Goal: Task Accomplishment & Management: Use online tool/utility

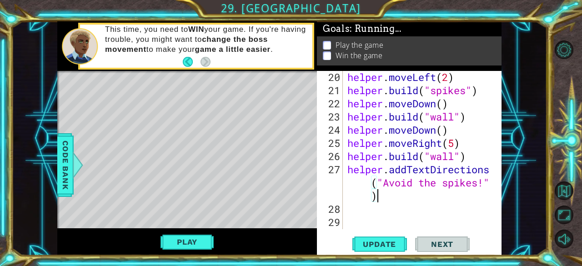
scroll to position [305, 0]
click at [193, 246] on button "Play" at bounding box center [186, 241] width 53 height 17
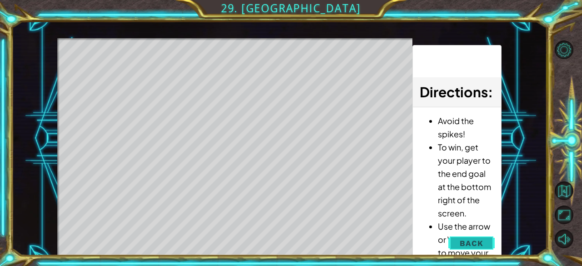
click at [471, 242] on span "Back" at bounding box center [471, 243] width 23 height 9
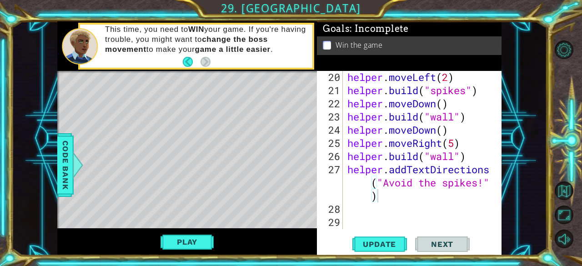
scroll to position [0, 0]
click at [463, 207] on div "helper . moveLeft ( 2 ) helper . build ( "spikes" ) helper . moveDown ( ) helpe…" at bounding box center [422, 162] width 152 height 185
click at [462, 207] on div "helper . moveLeft ( 2 ) helper . build ( "spikes" ) helper . moveDown ( ) helpe…" at bounding box center [422, 162] width 152 height 185
click at [380, 205] on div "helper . moveLeft ( 2 ) helper . build ( "spikes" ) helper . moveDown ( ) helpe…" at bounding box center [422, 162] width 152 height 185
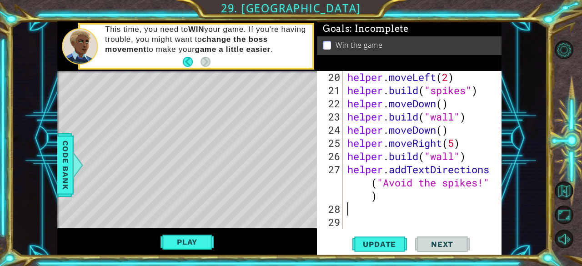
click at [396, 203] on div "helper . moveLeft ( 2 ) helper . build ( "spikes" ) helper . moveDown ( ) helpe…" at bounding box center [422, 162] width 152 height 185
click at [391, 200] on div "helper . moveLeft ( 2 ) helper . build ( "spikes" ) helper . moveDown ( ) helpe…" at bounding box center [422, 162] width 152 height 185
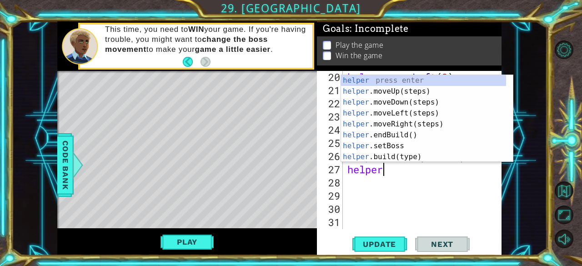
type textarea "h"
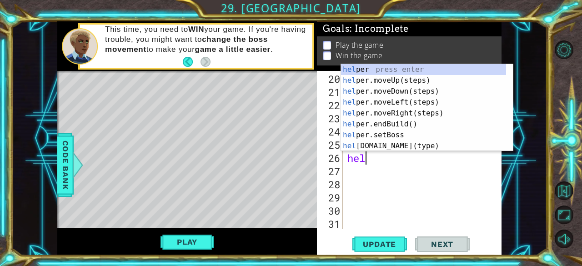
type textarea "h"
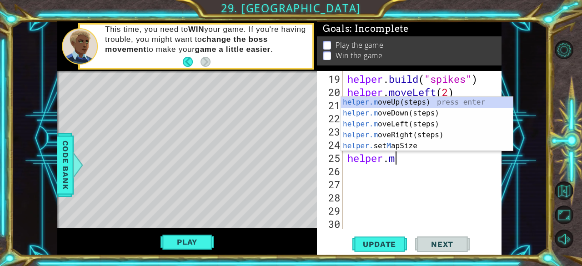
type textarea "h"
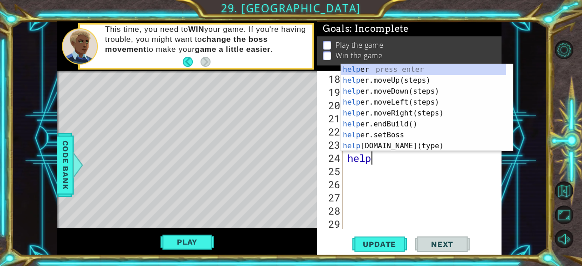
type textarea "h"
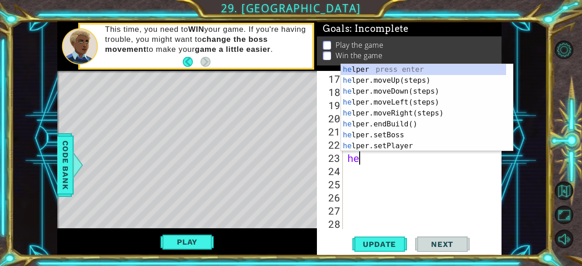
type textarea "h"
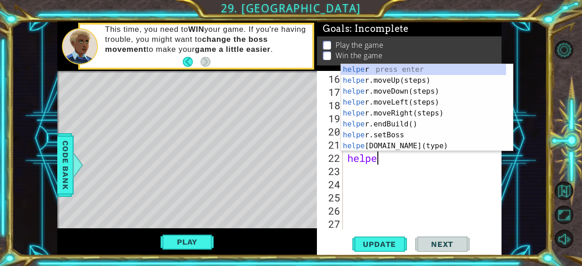
type textarea "h"
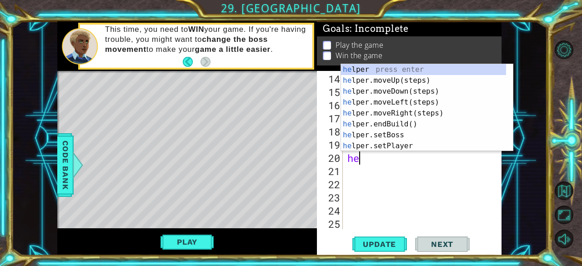
type textarea "h"
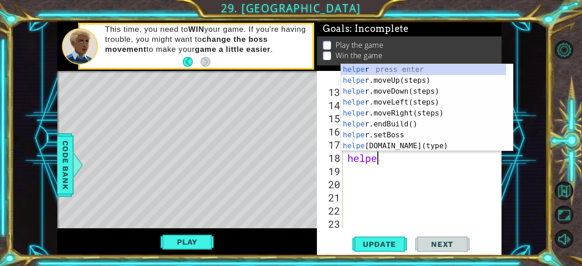
type textarea "h"
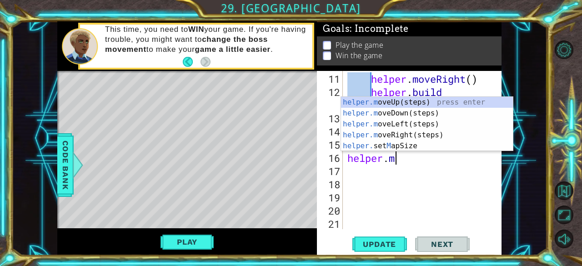
type textarea "h"
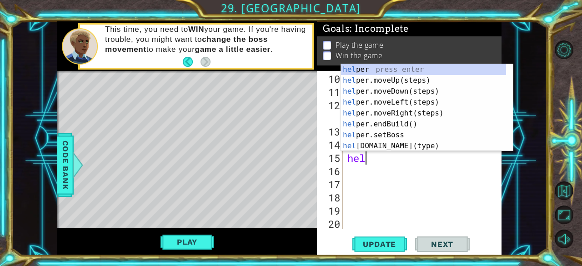
type textarea "h"
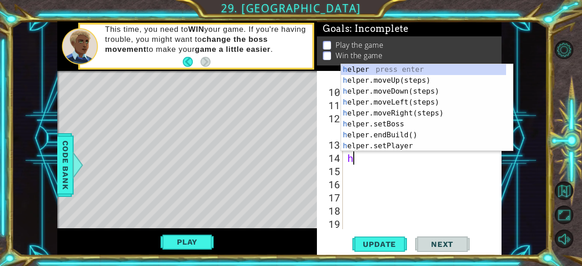
type textarea "h"
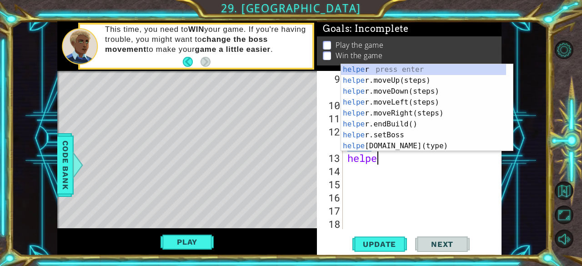
type textarea "h"
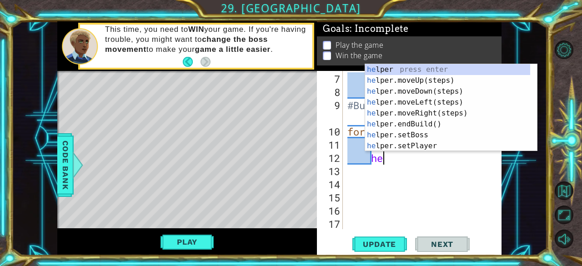
type textarea "h"
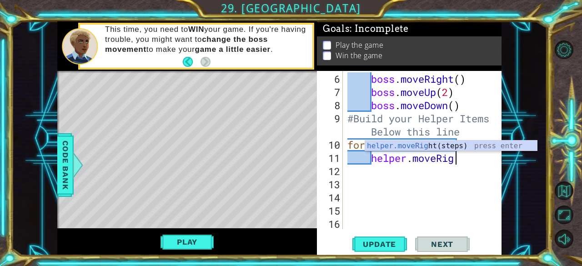
scroll to position [92, 0]
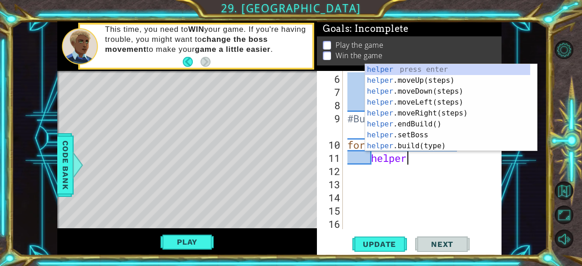
type textarea "h"
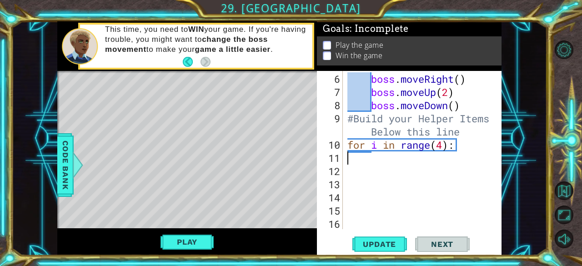
scroll to position [79, 0]
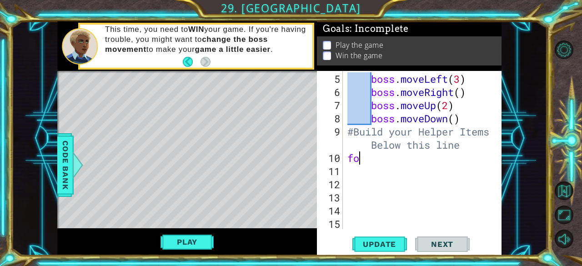
type textarea "f"
click at [463, 121] on div "boss . moveLeft ( 3 ) boss . moveRight ( ) boss . moveUp ( 2 ) boss . moveDown …" at bounding box center [422, 164] width 152 height 185
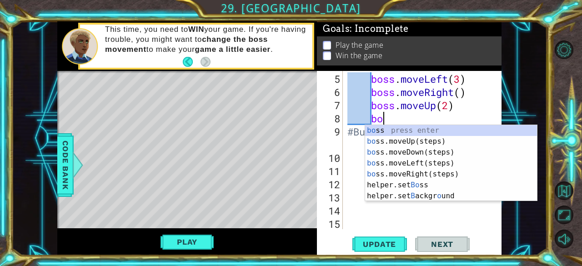
type textarea "b"
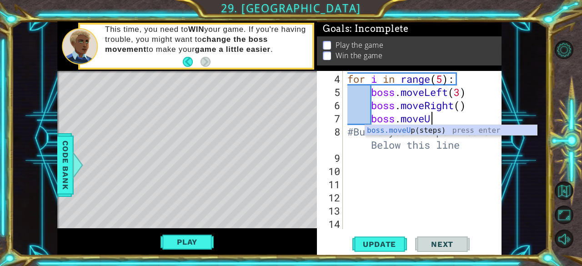
click at [442, 120] on div "for i in range ( 5 ) : boss . moveLeft ( 3 ) boss . moveRight ( ) boss . moveU …" at bounding box center [422, 164] width 152 height 185
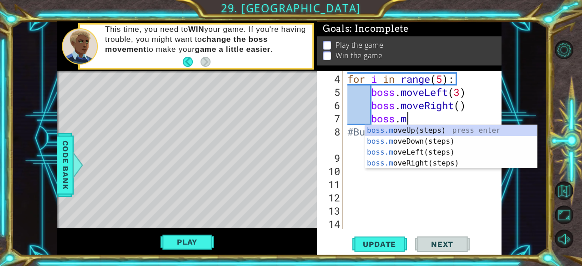
type textarea "b"
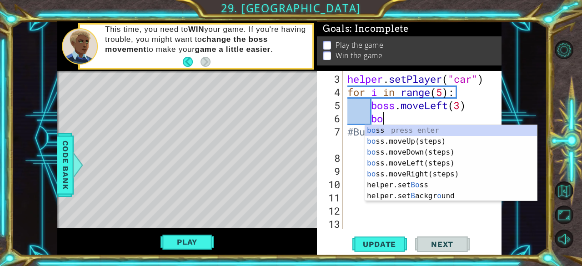
type textarea "b"
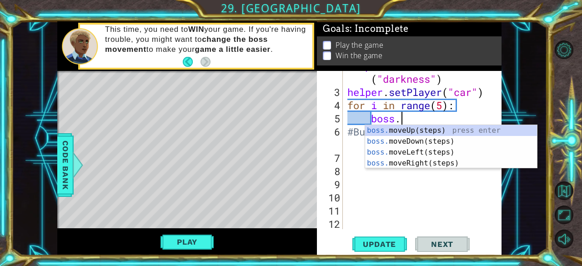
type textarea "b"
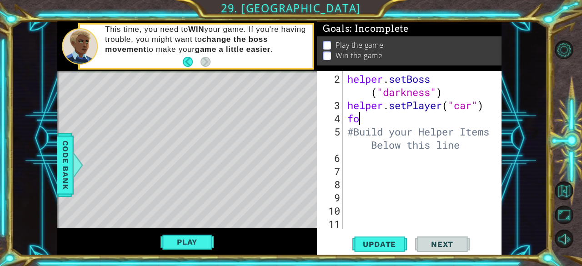
type textarea "f"
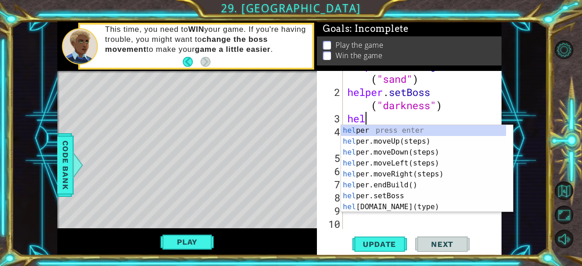
type textarea "h"
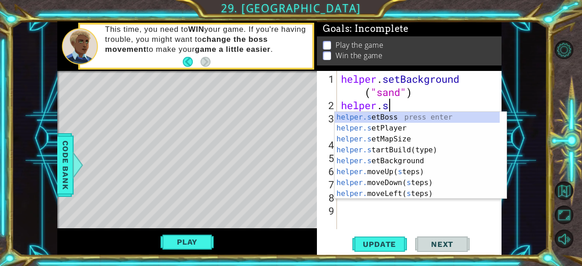
type textarea "h"
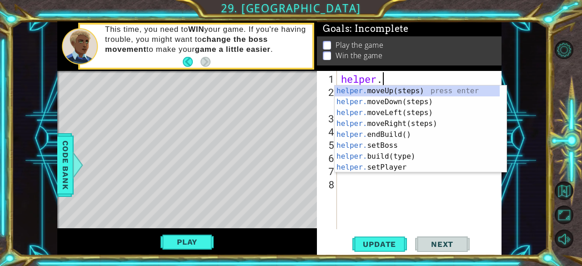
type textarea "h"
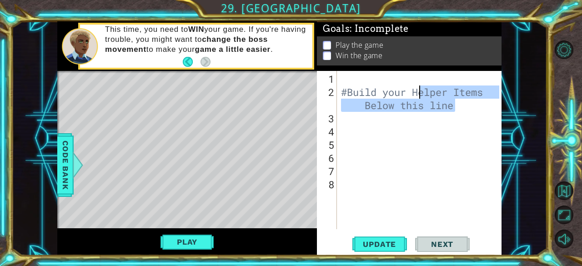
drag, startPoint x: 470, startPoint y: 110, endPoint x: 407, endPoint y: 85, distance: 67.6
click at [407, 85] on div "#Build your Helper Items Below this line" at bounding box center [421, 164] width 165 height 185
type textarea "#Build your Helper Items Below this line"
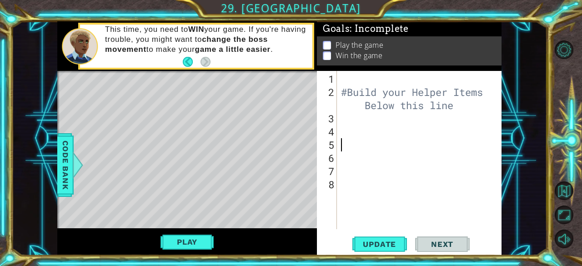
click at [470, 148] on div "#Build your Helper Items Below this line" at bounding box center [421, 164] width 165 height 185
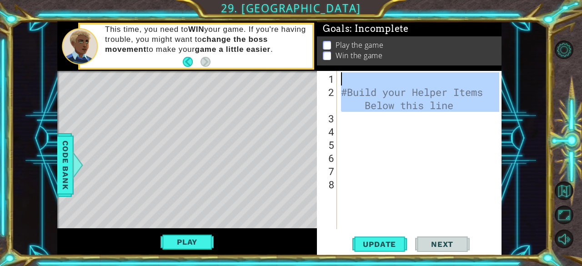
drag, startPoint x: 472, startPoint y: 119, endPoint x: 340, endPoint y: 79, distance: 138.1
click at [340, 79] on div "#Build your Helper Items Below this line" at bounding box center [421, 164] width 165 height 185
type textarea "#Build your Helper Items Below this line"
click at [396, 117] on div "#Build your Helper Items Below this line" at bounding box center [419, 150] width 160 height 158
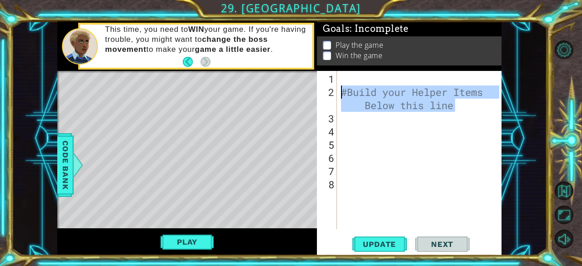
drag, startPoint x: 457, startPoint y: 108, endPoint x: 340, endPoint y: 91, distance: 118.0
click at [340, 91] on div "#Build your Helper Items Below this line" at bounding box center [421, 164] width 165 height 185
type textarea "#Build your Helper Items Below this line"
click at [345, 79] on div "#Build your Helper Items Below this line" at bounding box center [421, 164] width 165 height 185
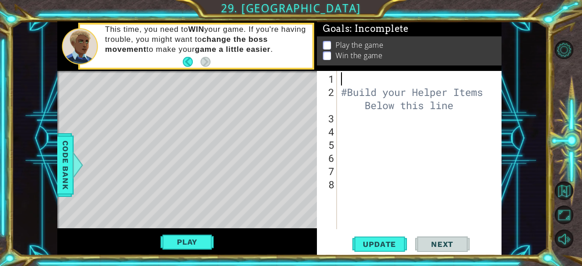
paste textarea "#Build your Helper Items Below this line"
type textarea "#"
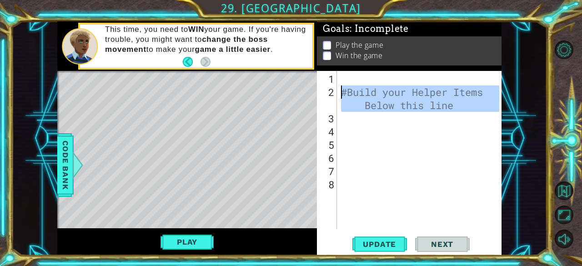
drag, startPoint x: 470, startPoint y: 112, endPoint x: 343, endPoint y: 90, distance: 128.7
click at [343, 90] on div "#Build your Helper Items Below this line" at bounding box center [421, 164] width 165 height 185
type textarea "#Build your Helper Items Below this line"
click at [388, 83] on div "#Build your Helper Items Below this line" at bounding box center [421, 164] width 165 height 185
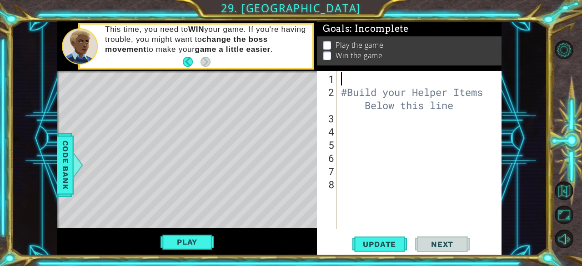
paste textarea "#Build your Helper Items Below this line"
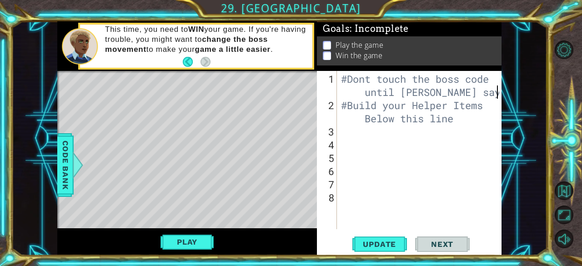
scroll to position [0, 12]
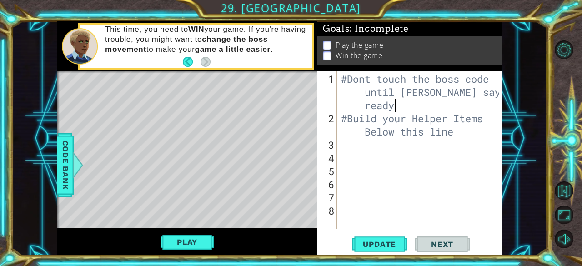
type textarea "#Dont touch the boss code until [PERSON_NAME] says you're ready?"
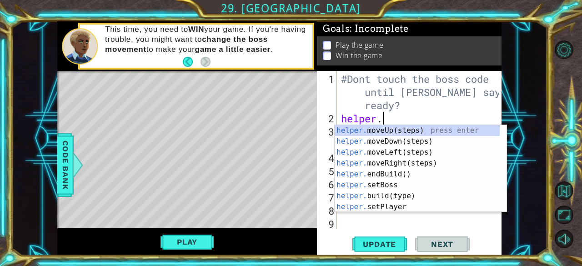
scroll to position [0, 1]
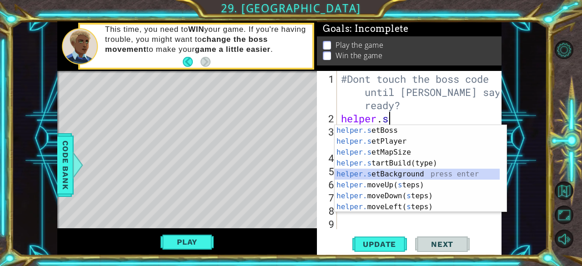
click at [387, 174] on div "helper.s etBoss press enter helper.s etPlayer press enter helper.s etMapSize pr…" at bounding box center [417, 179] width 165 height 109
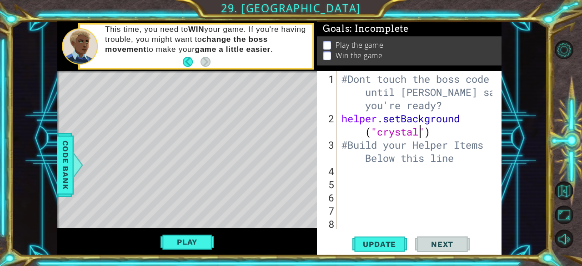
click at [419, 135] on div "#Dont touch the boss code until [PERSON_NAME] says you're ready? helper . setBa…" at bounding box center [419, 177] width 158 height 211
click at [423, 138] on div "#Dont touch the boss code until [PERSON_NAME] says you're ready? helper . setBa…" at bounding box center [419, 177] width 158 height 211
click at [421, 131] on div "#Dont touch the boss code until [PERSON_NAME] says you're ready? helper . setBa…" at bounding box center [419, 177] width 158 height 211
type textarea "helper.setBackground("sand")"
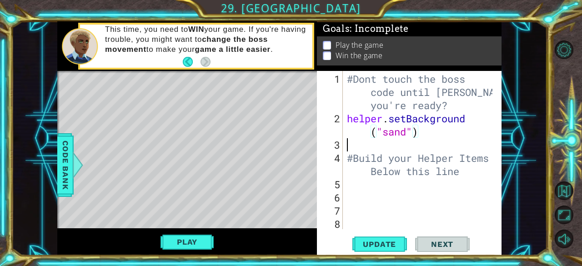
scroll to position [0, 0]
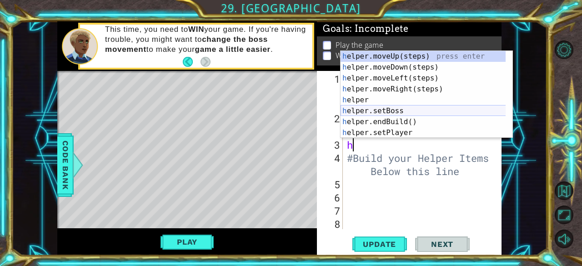
click at [410, 110] on div "h elper.moveUp(steps) press enter h elper.moveDown(steps) press enter h elper.m…" at bounding box center [423, 105] width 165 height 109
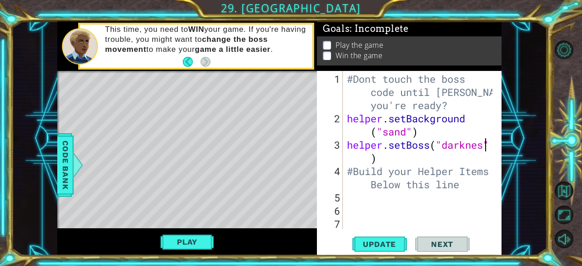
scroll to position [0, 6]
type textarea "helper.setBoss("darkness")"
click at [450, 162] on div "#Dont touch the boss code until [PERSON_NAME] says you're ready? helper . setBa…" at bounding box center [421, 177] width 152 height 211
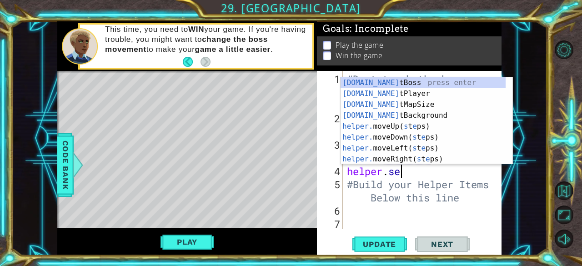
scroll to position [0, 2]
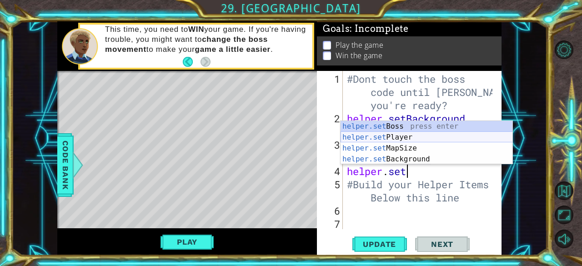
click at [396, 141] on div "helper.set Boss press enter helper.set Player press enter helper.set MapSize pr…" at bounding box center [427, 153] width 172 height 65
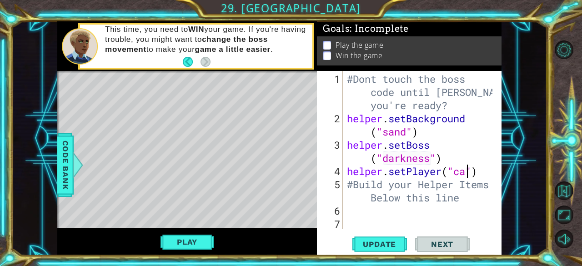
scroll to position [0, 5]
type textarea "helper.setPlayer("car")"
click at [484, 172] on div "#Dont touch the boss code until [PERSON_NAME] says you're ready? helper . setBa…" at bounding box center [421, 177] width 152 height 211
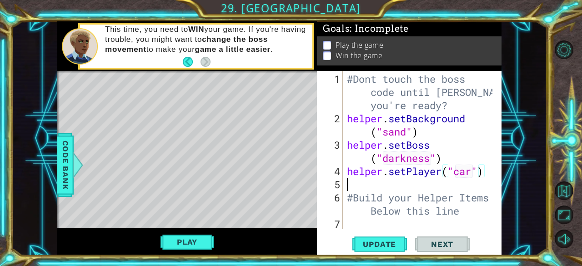
scroll to position [0, 0]
type textarea "f"
type textarea "for i in range(5):"
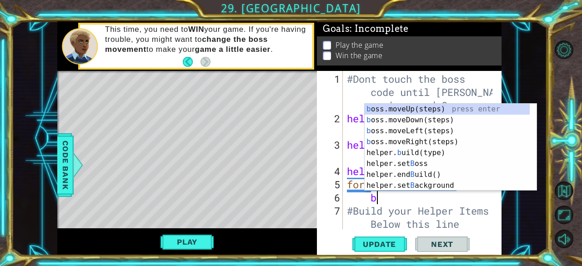
scroll to position [0, 1]
type textarea "bo"
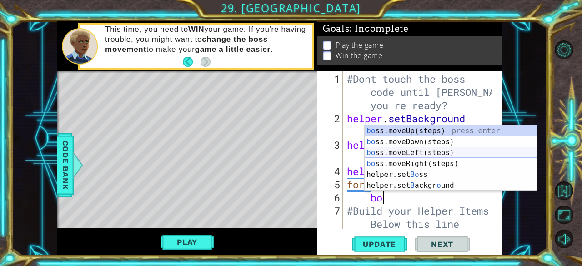
click at [369, 150] on div "bo ss.moveUp(steps) press enter bo ss.moveDown(steps) press enter bo ss.moveLef…" at bounding box center [451, 168] width 172 height 87
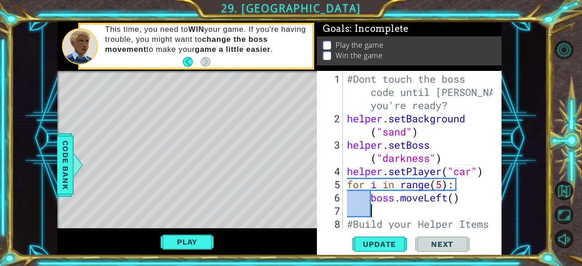
scroll to position [0, 0]
click at [457, 200] on div "#Dont touch the boss code until [PERSON_NAME] says you're ready? helper . setBa…" at bounding box center [421, 184] width 152 height 224
click at [403, 222] on div "#Dont touch the boss code until [PERSON_NAME] says you're ready? helper . setBa…" at bounding box center [421, 184] width 152 height 224
type textarea "#Build your Helper Items Below this line"
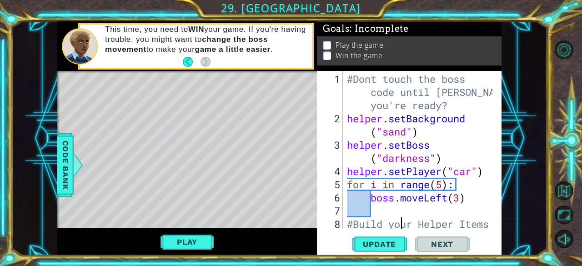
click at [393, 213] on div "#Dont touch the boss code until [PERSON_NAME] says you're ready? helper . setBa…" at bounding box center [421, 184] width 152 height 224
type textarea "b"
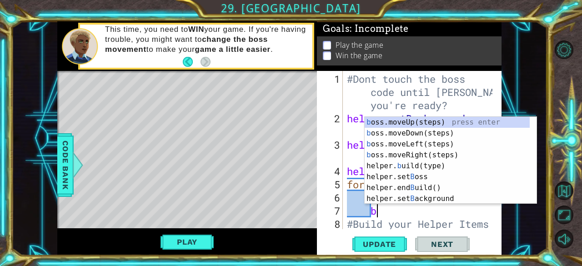
scroll to position [0, 1]
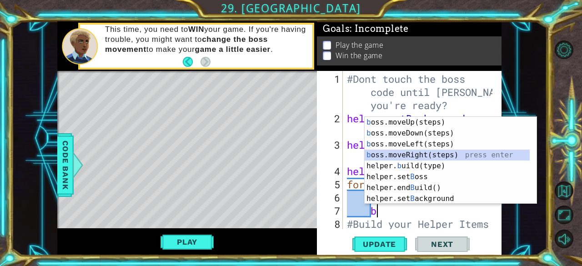
click at [433, 150] on div "b oss.moveUp(steps) press enter b oss.moveDown(steps) press enter b oss.moveLef…" at bounding box center [447, 171] width 165 height 109
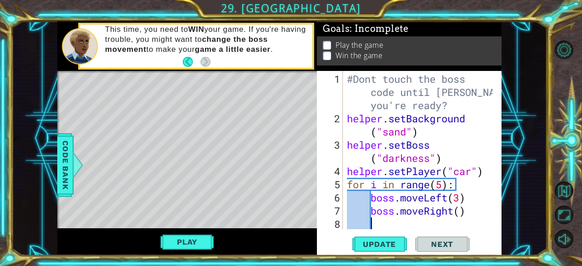
type textarea "b"
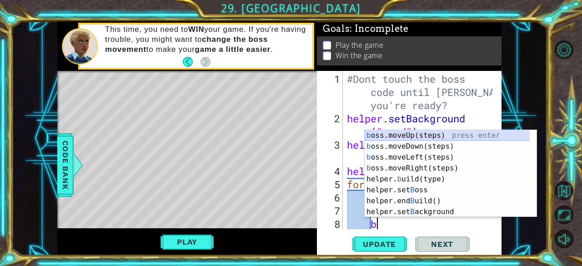
click at [412, 133] on div "b oss.moveUp(steps) press enter b oss.moveDown(steps) press enter b oss.moveLef…" at bounding box center [447, 184] width 165 height 109
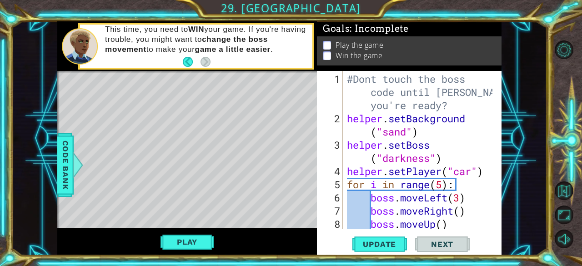
click at [443, 224] on div "#Dont touch the boss code until [PERSON_NAME] says you're ready? helper . setBa…" at bounding box center [421, 177] width 152 height 211
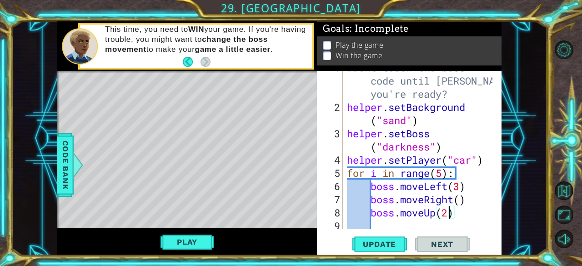
scroll to position [0, 0]
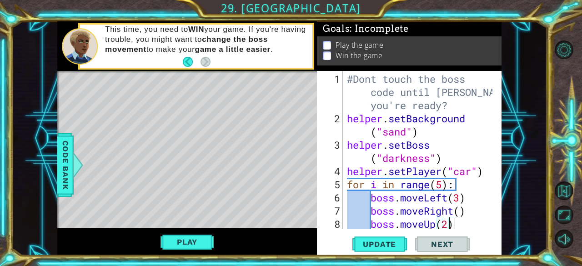
click at [466, 109] on div "#Dont touch the boss code until [PERSON_NAME] says you're ready? helper . setBa…" at bounding box center [421, 177] width 152 height 211
type textarea "#Dont touch the boss code until [PERSON_NAME] says you're ready"
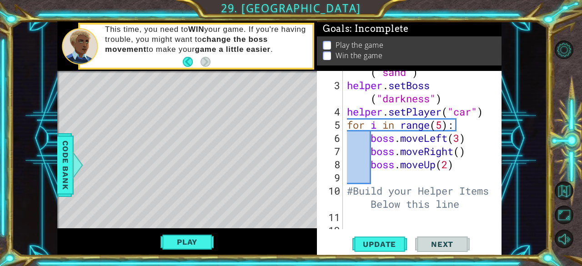
scroll to position [60, 0]
click at [385, 175] on div "helper . setBackground ( "sand" ) helper . setBoss ( "darkness" ) helper . setP…" at bounding box center [421, 151] width 152 height 198
type textarea "b"
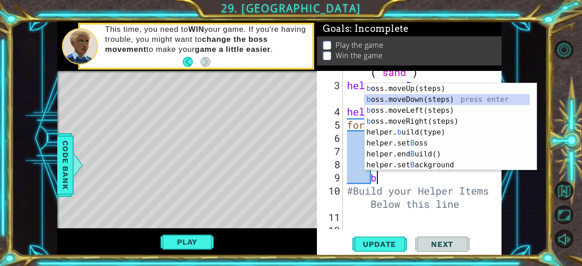
click at [419, 95] on div "b oss.moveUp(steps) press enter b oss.moveDown(steps) press enter b oss.moveLef…" at bounding box center [447, 137] width 165 height 109
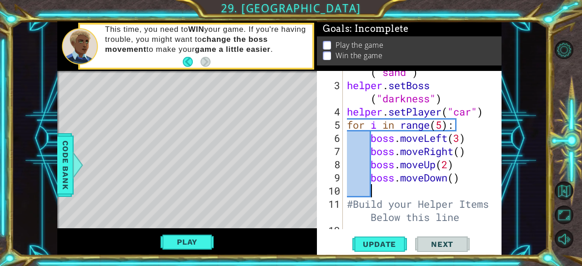
click at [346, 206] on div "helper . setBackground ( "sand" ) helper . setBoss ( "darkness" ) helper . setP…" at bounding box center [421, 151] width 152 height 198
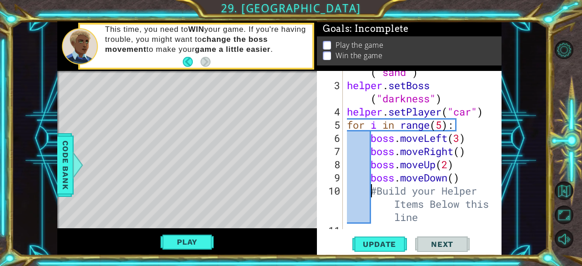
type textarea "#Build your Helper Items Below this line"
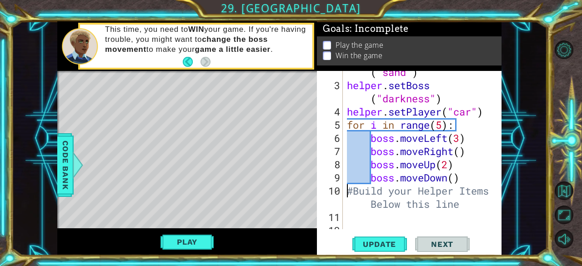
scroll to position [66, 0]
click at [353, 225] on div "helper . setBackground ( "sand" ) helper . setBoss ( "darkness" ) helper . setP…" at bounding box center [421, 151] width 152 height 198
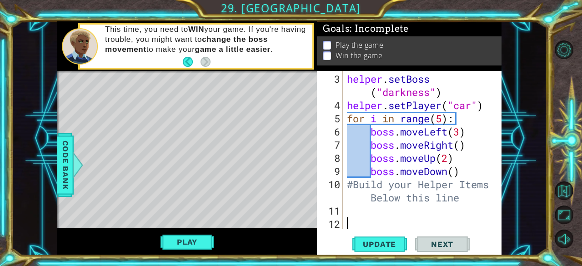
scroll to position [0, 0]
click at [357, 215] on div "helper . setBoss ( "darkness" ) helper . setPlayer ( "car" ) for i in range ( 5…" at bounding box center [421, 171] width 152 height 198
type textarea "for i in range(4):"
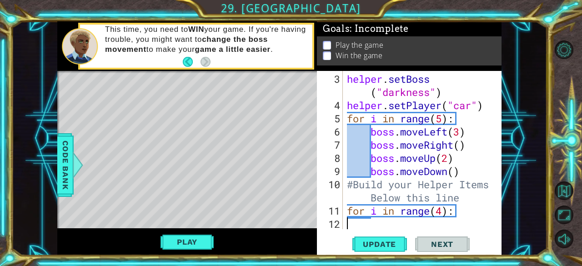
click at [471, 219] on div "helper . setBoss ( "darkness" ) helper . setPlayer ( "car" ) for i in range ( 5…" at bounding box center [421, 171] width 152 height 198
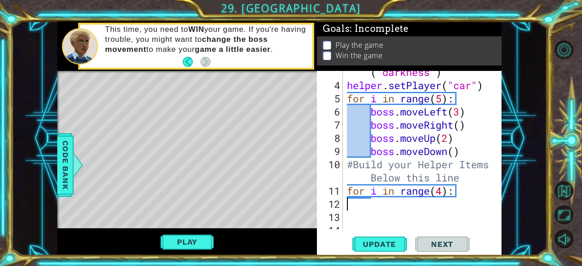
scroll to position [119, 0]
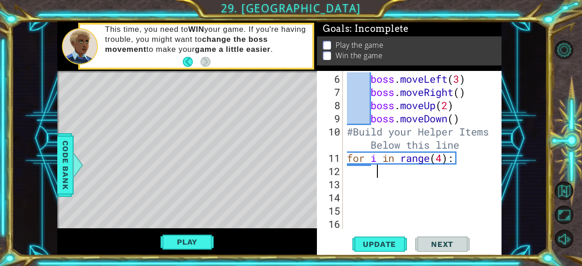
click at [472, 165] on div "boss . moveLeft ( 3 ) boss . moveRight ( ) boss . moveUp ( 2 ) boss . moveDown …" at bounding box center [421, 164] width 152 height 185
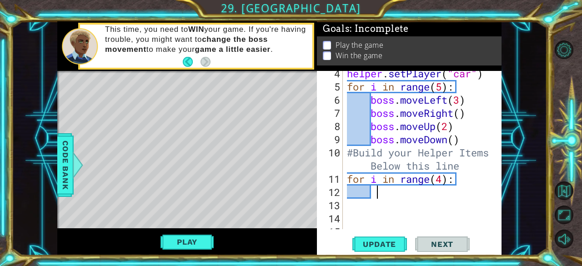
scroll to position [102, 0]
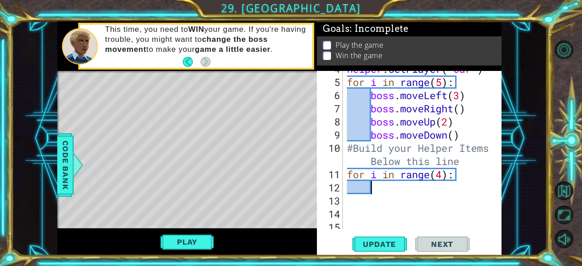
type textarea "b"
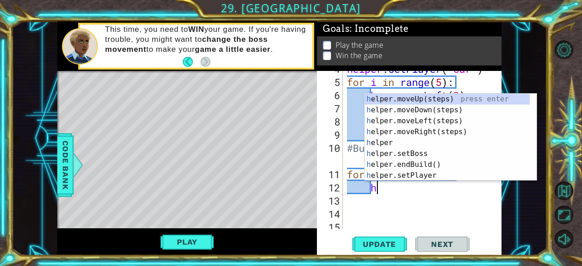
scroll to position [0, 1]
type textarea "help"
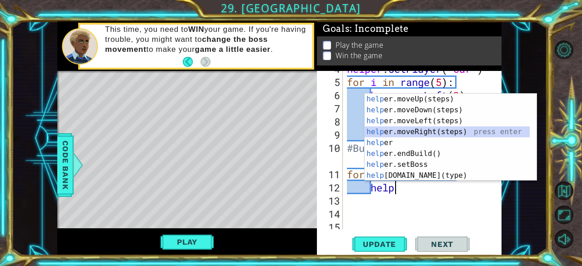
click at [413, 132] on div "help er.moveUp(steps) press enter help er.moveDown(steps) press enter help er.m…" at bounding box center [447, 148] width 165 height 109
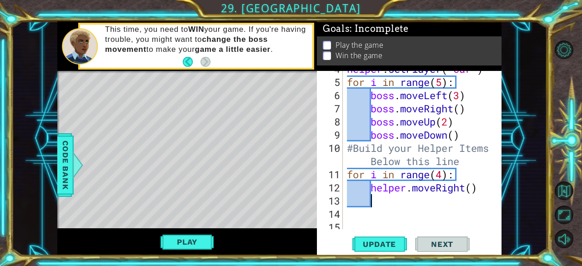
click at [471, 189] on div "helper . setPlayer ( "car" ) for i in range ( 5 ) : boss . moveLeft ( 3 ) boss …" at bounding box center [421, 154] width 152 height 185
type textarea "helper.moveRight()"
click at [376, 201] on div "helper . setPlayer ( "car" ) for i in range ( 5 ) : boss . moveLeft ( 3 ) boss …" at bounding box center [421, 154] width 152 height 185
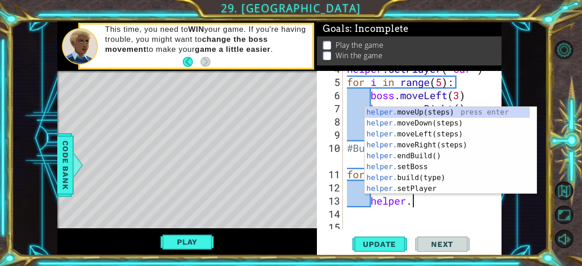
scroll to position [0, 3]
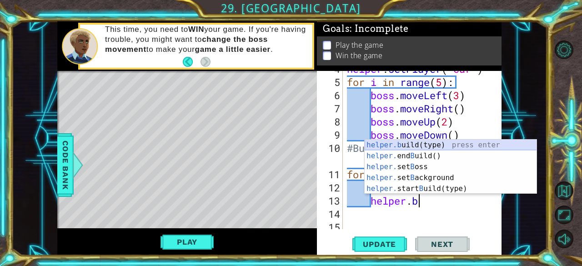
click at [444, 145] on div "helper.b uild(type) press enter helper. end B uild() press enter helper. set B …" at bounding box center [451, 178] width 172 height 76
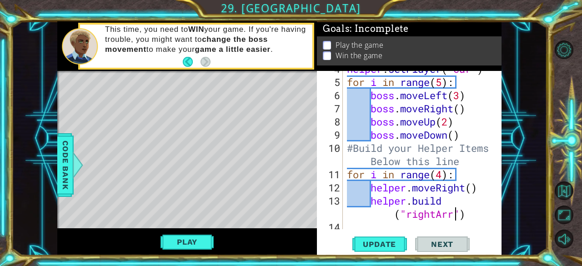
scroll to position [0, 7]
type textarea "[DOMAIN_NAME]("rightArrow")"
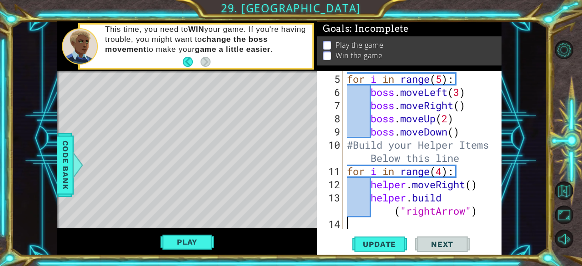
scroll to position [105, 0]
click at [482, 221] on div "for i in range ( 5 ) : boss . moveLeft ( 3 ) boss . moveRight ( ) boss . moveUp…" at bounding box center [421, 164] width 152 height 185
click at [485, 204] on div "for i in range ( 5 ) : boss . moveLeft ( 3 ) boss . moveRight ( ) boss . moveUp…" at bounding box center [421, 164] width 152 height 185
type textarea "[DOMAIN_NAME]("rightArrow")"
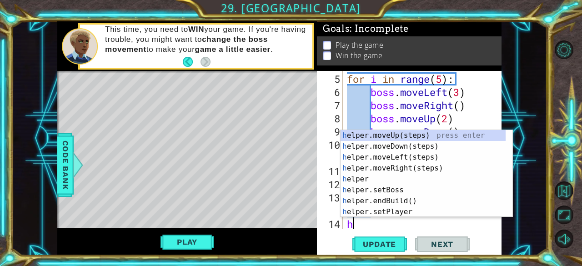
type textarea "he"
click at [396, 144] on div "he lper.moveUp(steps) press enter he lper.moveDown(steps) press enter he lper.m…" at bounding box center [423, 184] width 165 height 109
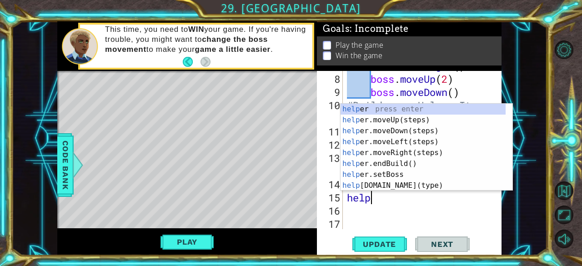
scroll to position [0, 1]
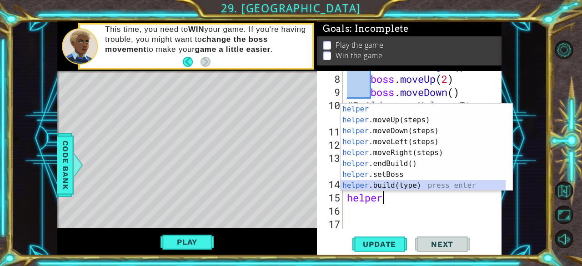
click at [409, 185] on div "helper press enter helper .moveUp(steps) press enter helper .moveDown(steps) pr…" at bounding box center [423, 158] width 165 height 109
type textarea "[DOMAIN_NAME]("wall")"
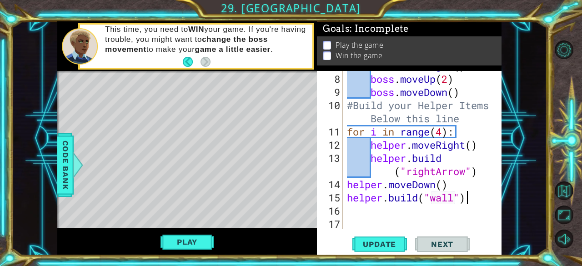
click at [471, 194] on div "boss . moveRight ( ) boss . moveUp ( 2 ) boss . moveDown ( ) #Build your Helper…" at bounding box center [421, 151] width 152 height 185
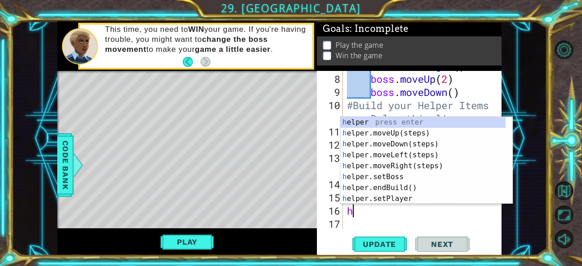
type textarea "he"
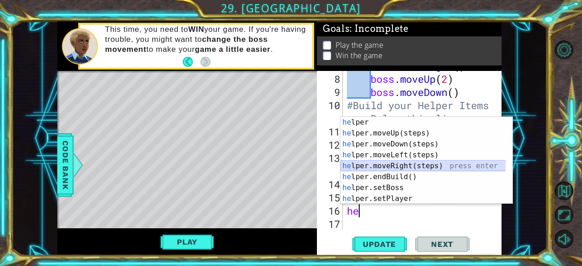
click at [446, 161] on div "he lper press enter he lper.moveUp(steps) press enter he lper.moveDown(steps) p…" at bounding box center [423, 171] width 165 height 109
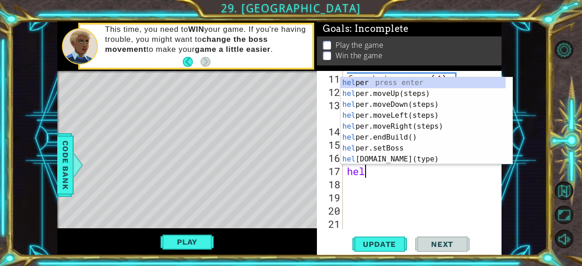
scroll to position [0, 0]
click at [414, 161] on div "help er press enter help er.moveUp(steps) press enter help er.moveDown(steps) p…" at bounding box center [423, 131] width 165 height 109
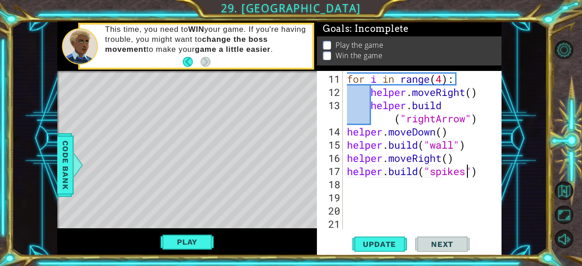
scroll to position [0, 5]
type textarea "[DOMAIN_NAME]("spikes")"
click at [378, 247] on span "Update" at bounding box center [379, 244] width 51 height 9
click at [190, 237] on button "Play" at bounding box center [186, 241] width 53 height 17
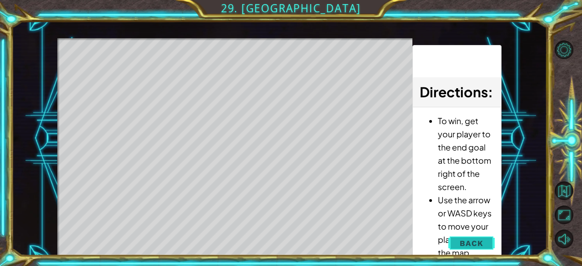
click at [470, 249] on button "Back" at bounding box center [471, 243] width 46 height 18
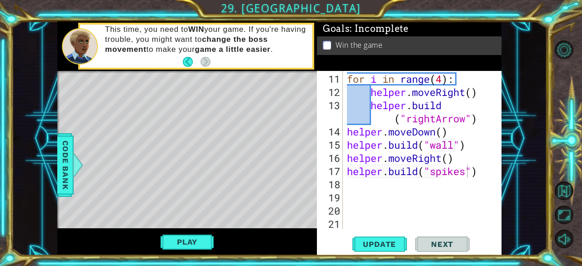
click at [363, 190] on div "for i in range ( 4 ) : helper . moveRight ( ) helper . build ( "rightArrow" ) h…" at bounding box center [421, 164] width 152 height 185
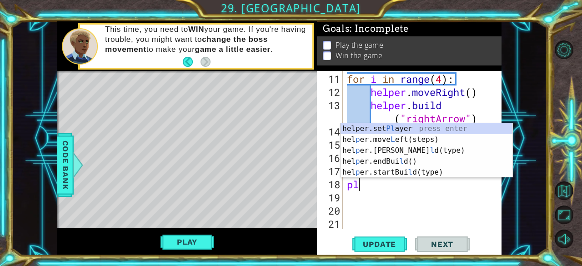
type textarea "p"
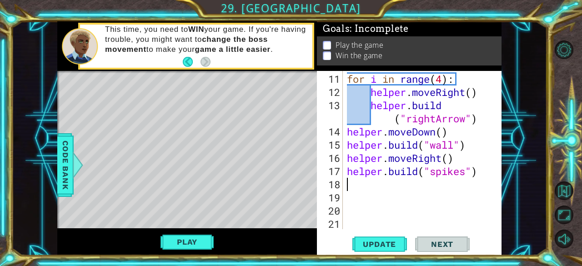
type textarea "p"
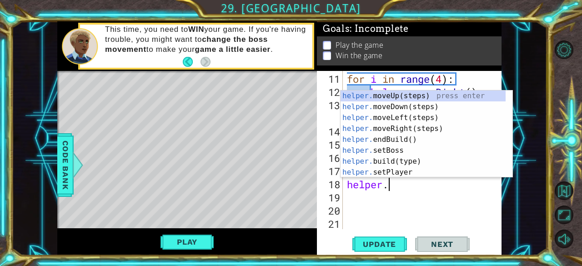
scroll to position [0, 2]
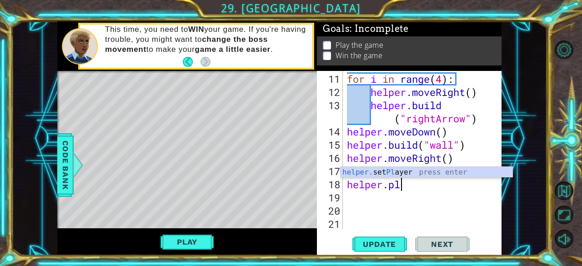
type textarea "helper.p"
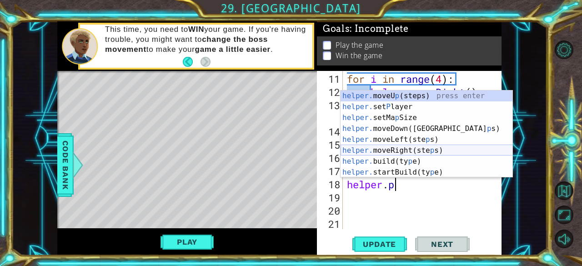
click at [403, 150] on div "helper. moveU p (steps) press enter helper. set P layer press enter helper. set…" at bounding box center [427, 144] width 172 height 109
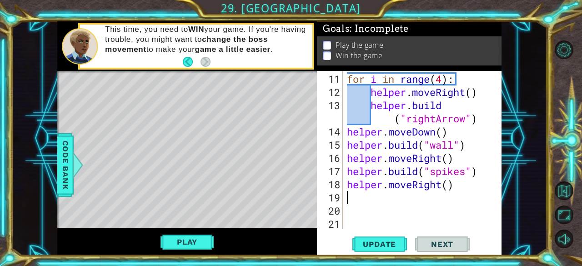
scroll to position [0, 0]
click at [377, 251] on button "Update" at bounding box center [379, 244] width 55 height 19
click at [202, 246] on button "Play" at bounding box center [186, 241] width 53 height 17
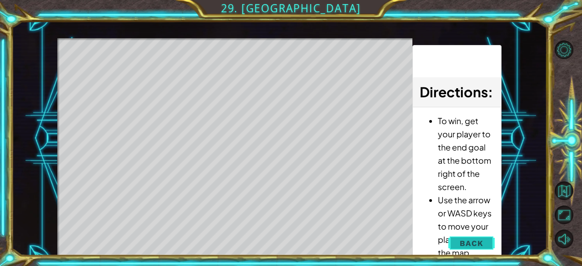
click at [464, 244] on span "Back" at bounding box center [471, 243] width 23 height 9
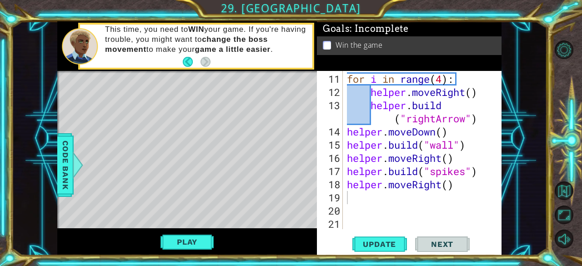
click at [457, 196] on div "for i in range ( 4 ) : helper . moveRight ( ) helper . build ( "rightArrow" ) h…" at bounding box center [421, 164] width 152 height 185
click at [464, 190] on div "for i in range ( 4 ) : helper . moveRight ( ) helper . build ( "rightArrow" ) h…" at bounding box center [421, 164] width 152 height 185
click at [464, 189] on div "for i in range ( 4 ) : helper . moveRight ( ) helper . build ( "rightArrow" ) h…" at bounding box center [421, 164] width 152 height 185
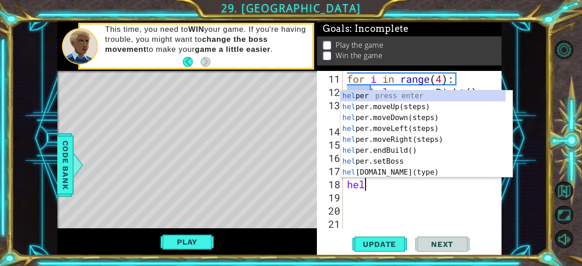
type textarea "h"
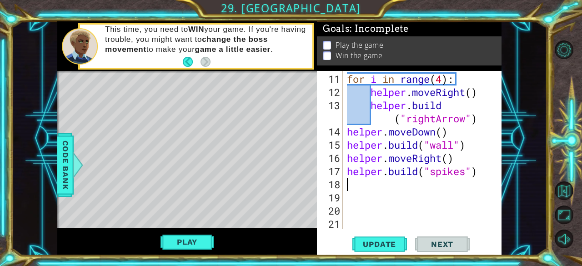
click at [348, 229] on div "for i in range ( 4 ) : helper . moveRight ( ) helper . build ( "rightArrow" ) h…" at bounding box center [421, 164] width 152 height 185
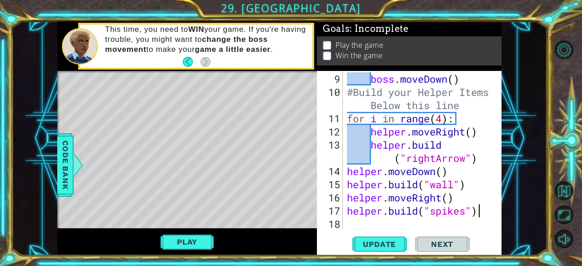
scroll to position [158, 0]
type textarea "[DOMAIN_NAME]("spikes")"
click at [356, 228] on div "boss . moveDown ( ) #Build your Helper Items Below this line for i in range ( 4…" at bounding box center [421, 164] width 152 height 185
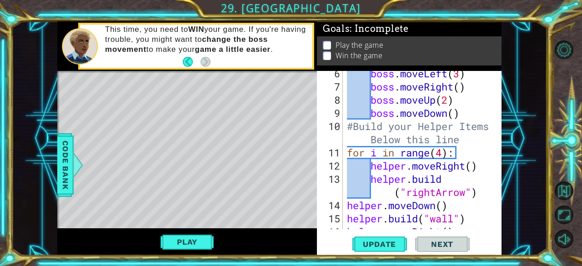
scroll to position [84, 0]
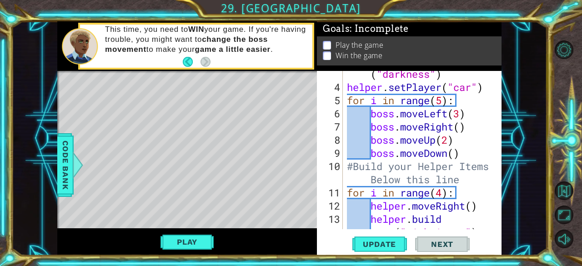
click at [356, 40] on p "Play the game" at bounding box center [360, 45] width 48 height 10
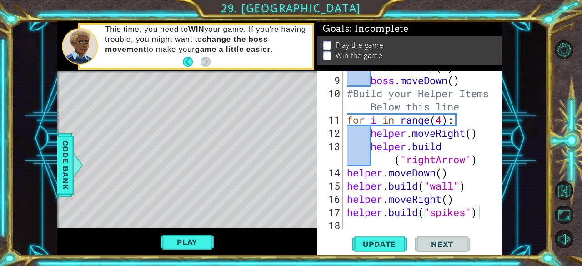
scroll to position [158, 0]
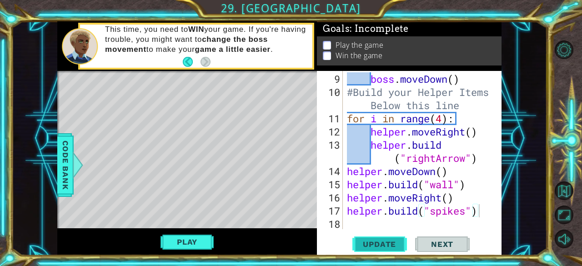
click at [385, 238] on button "Update" at bounding box center [379, 244] width 55 height 19
click at [186, 67] on footer at bounding box center [197, 62] width 28 height 14
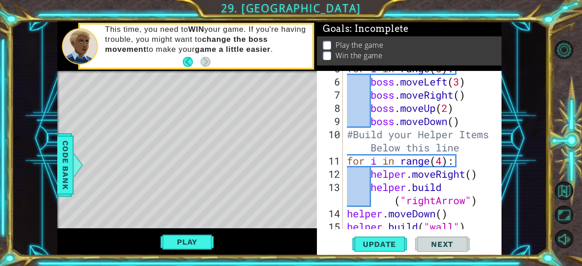
scroll to position [115, 0]
click at [459, 81] on div "for i in range ( 5 ) : boss . moveLeft ( 3 ) boss . moveRight ( ) boss . moveUp…" at bounding box center [421, 154] width 152 height 185
click at [448, 109] on div "for i in range ( 5 ) : boss . moveLeft ( 2 ) boss . moveRight ( ) boss . moveUp…" at bounding box center [421, 154] width 152 height 185
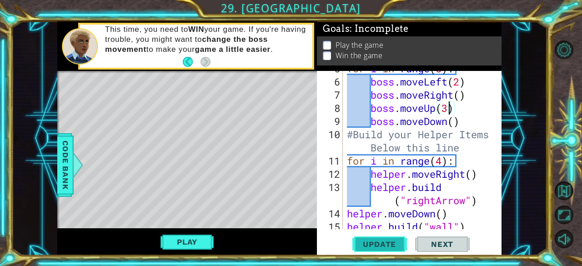
type textarea "boss.moveUp(3)"
click at [390, 245] on span "Update" at bounding box center [379, 244] width 51 height 9
click at [193, 252] on div "Play" at bounding box center [187, 241] width 260 height 27
click at [191, 248] on button "Play" at bounding box center [186, 241] width 53 height 17
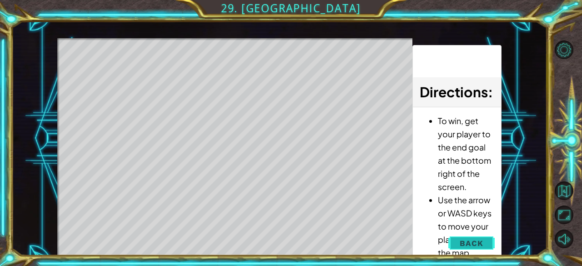
click at [479, 244] on span "Back" at bounding box center [471, 243] width 23 height 9
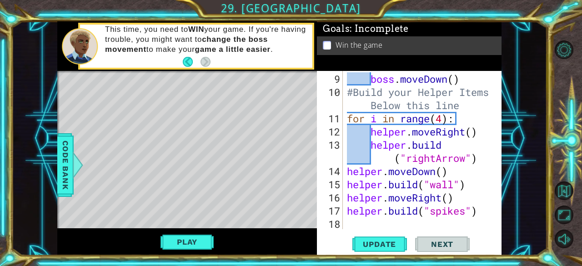
scroll to position [158, 0]
